Goal: Find specific page/section

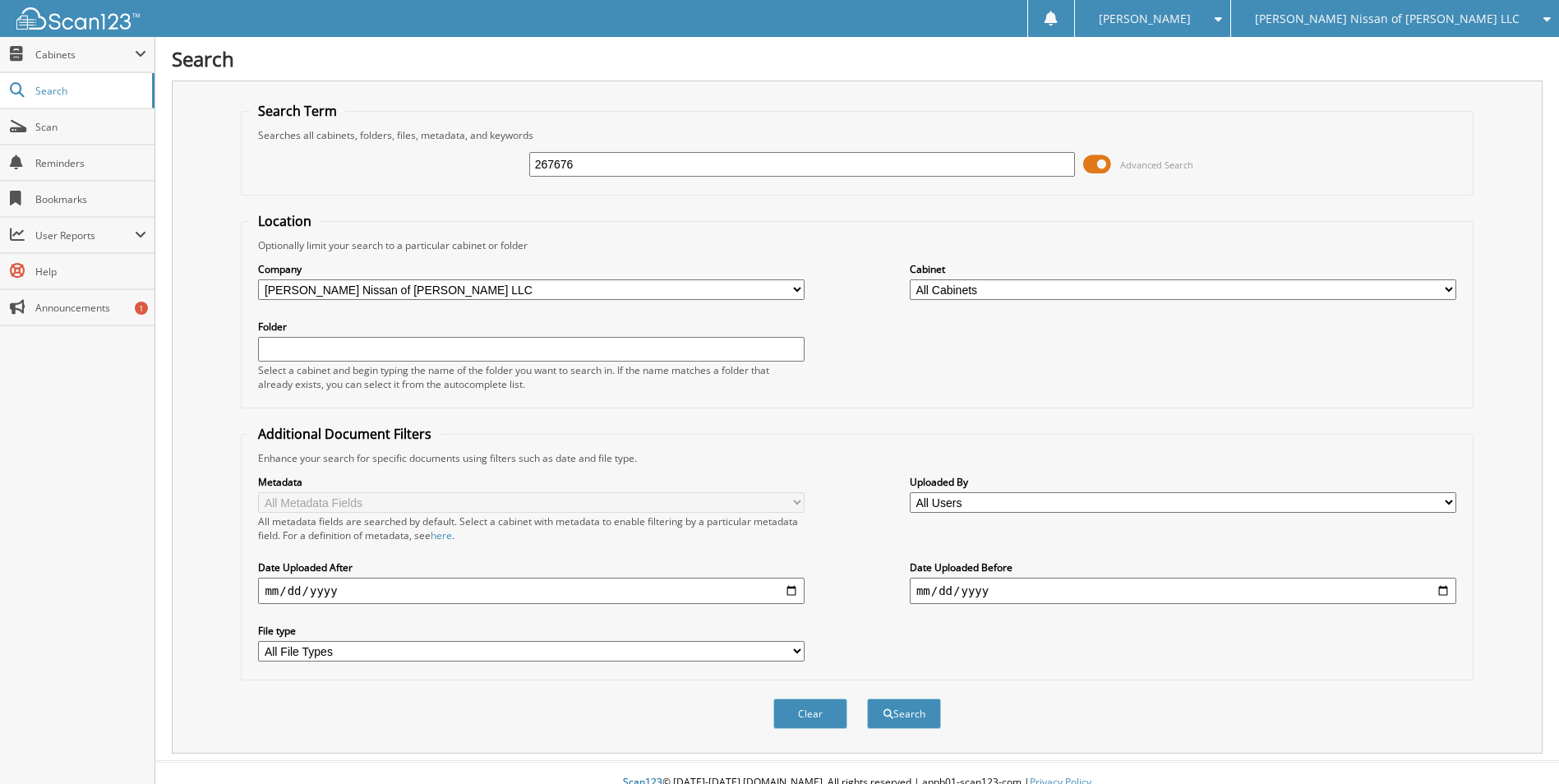
type input "267676"
click at [867, 699] on button "Search" at bounding box center [905, 714] width 74 height 31
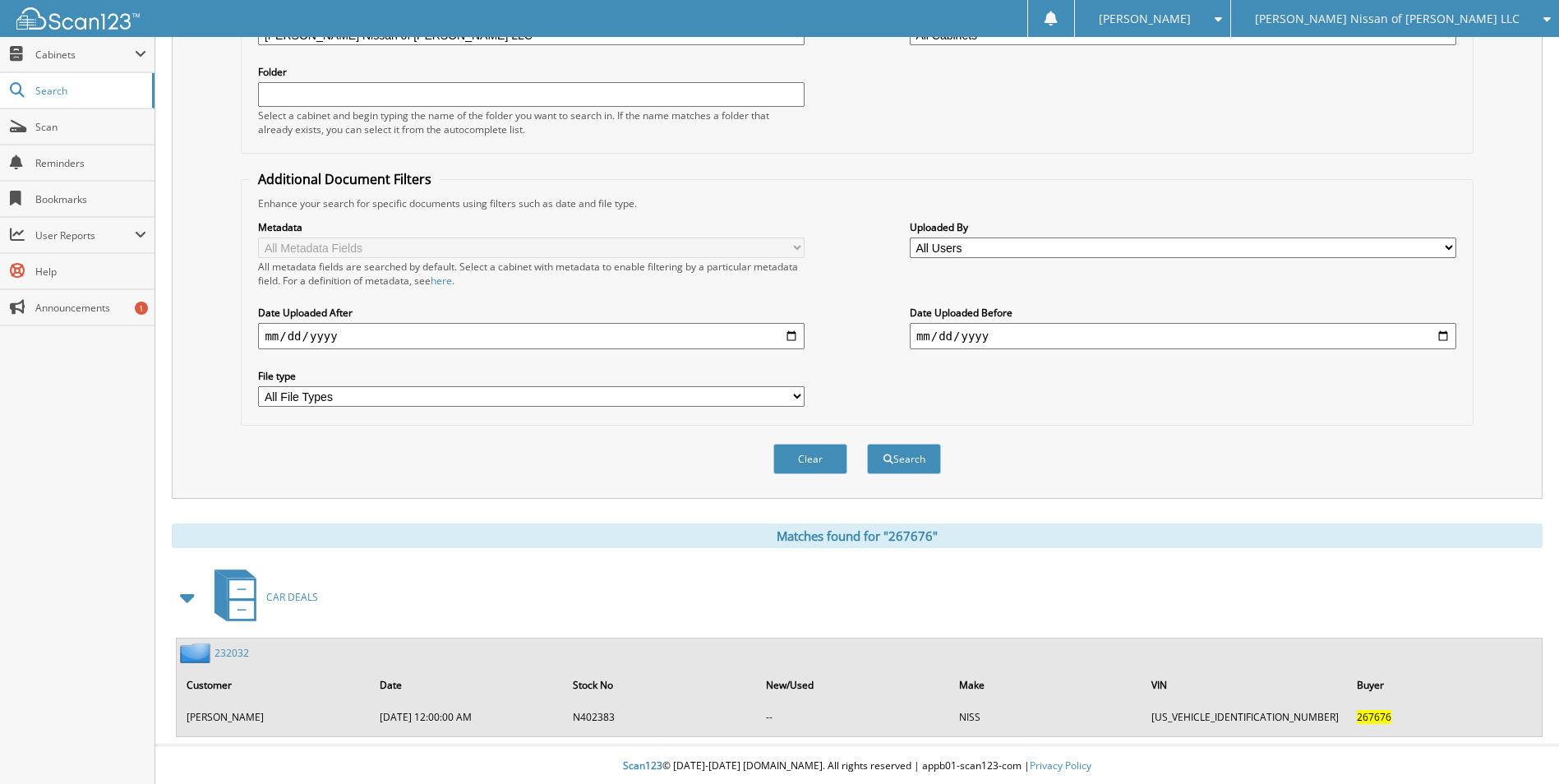
scroll to position [258, 0]
click at [233, 648] on link "232032" at bounding box center [232, 650] width 34 height 14
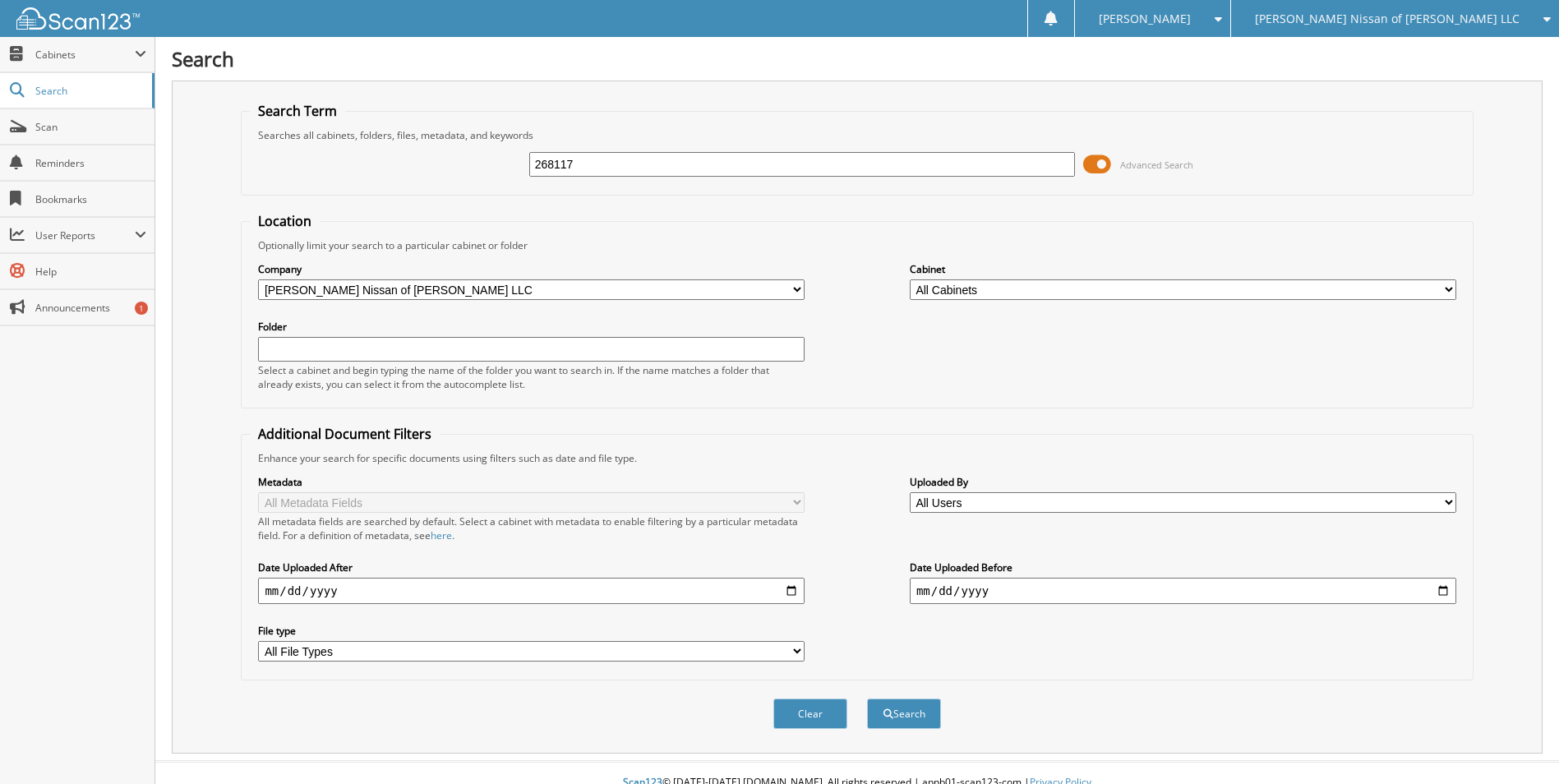
type input "268117"
click at [867, 699] on button "Search" at bounding box center [905, 714] width 74 height 31
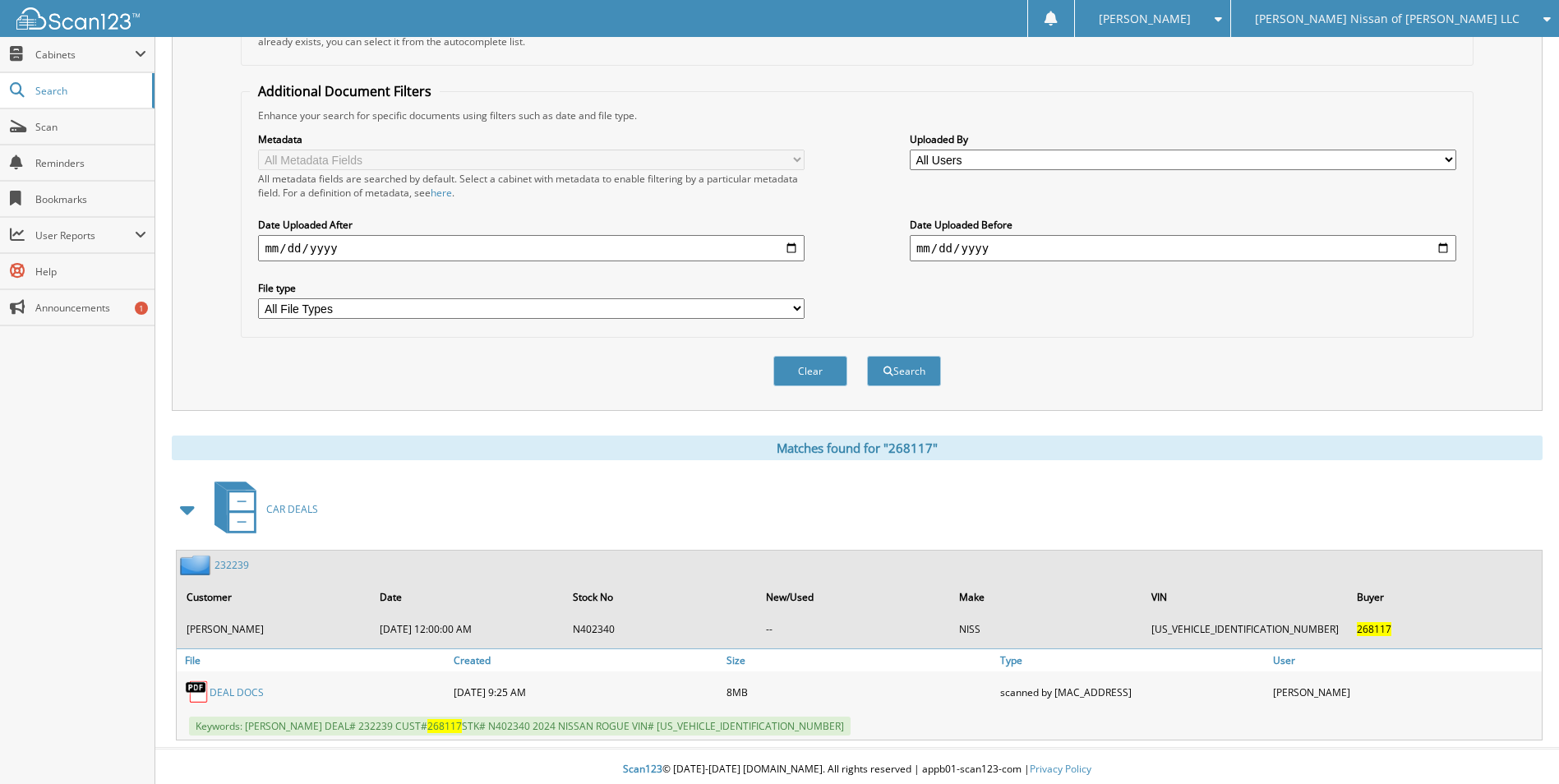
scroll to position [349, 0]
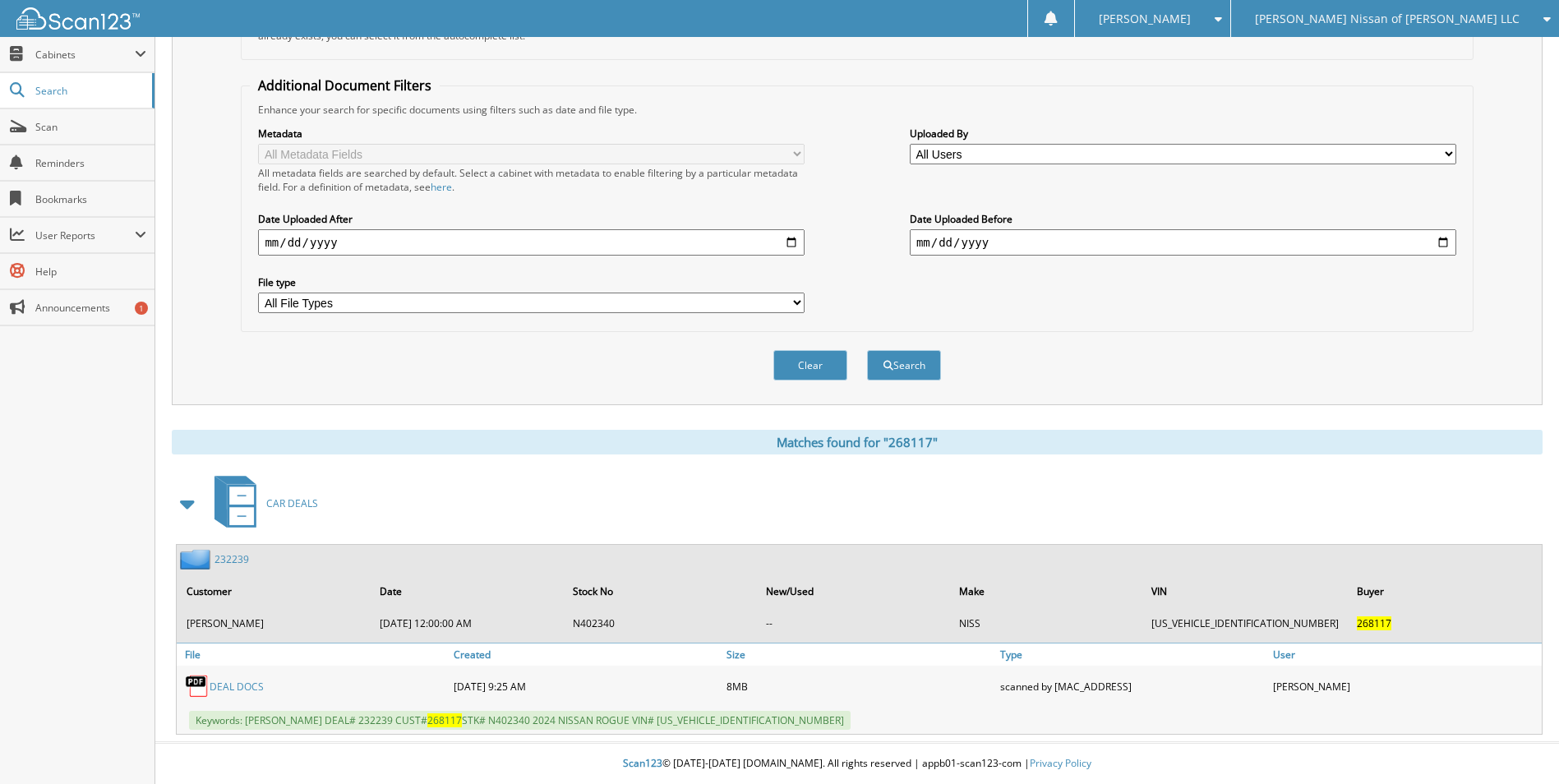
click at [240, 692] on link "DEAL DOCS" at bounding box center [237, 686] width 54 height 14
